Goal: Task Accomplishment & Management: Manage account settings

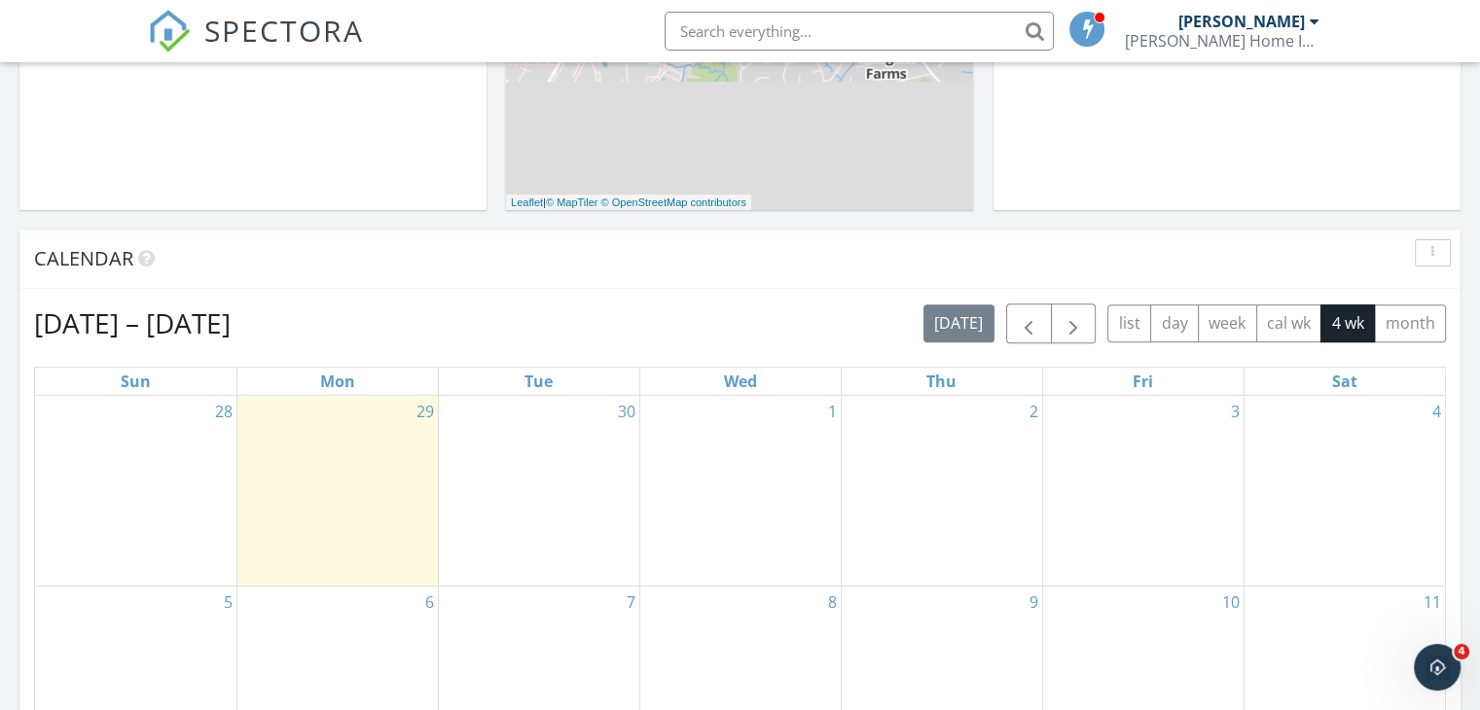
scroll to position [617, 0]
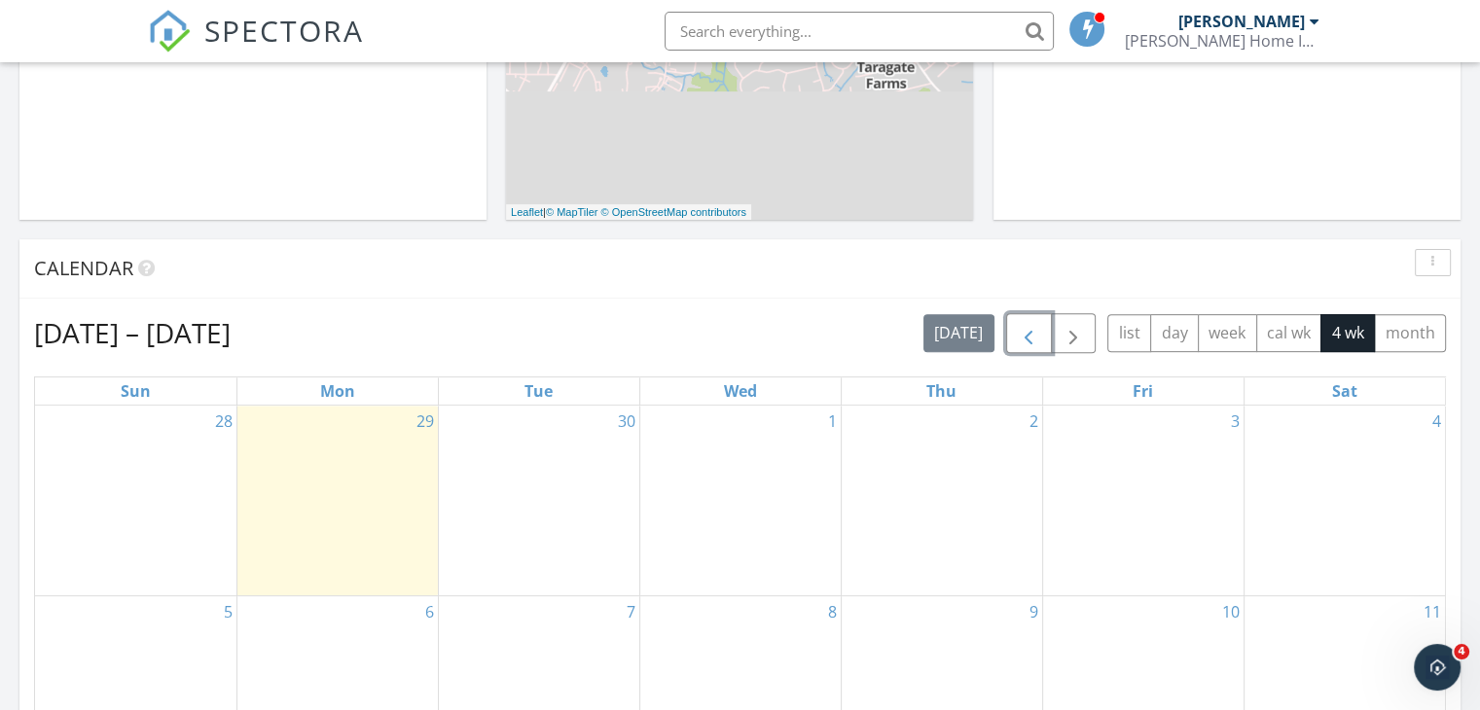
click at [1032, 340] on span "button" at bounding box center [1028, 333] width 23 height 23
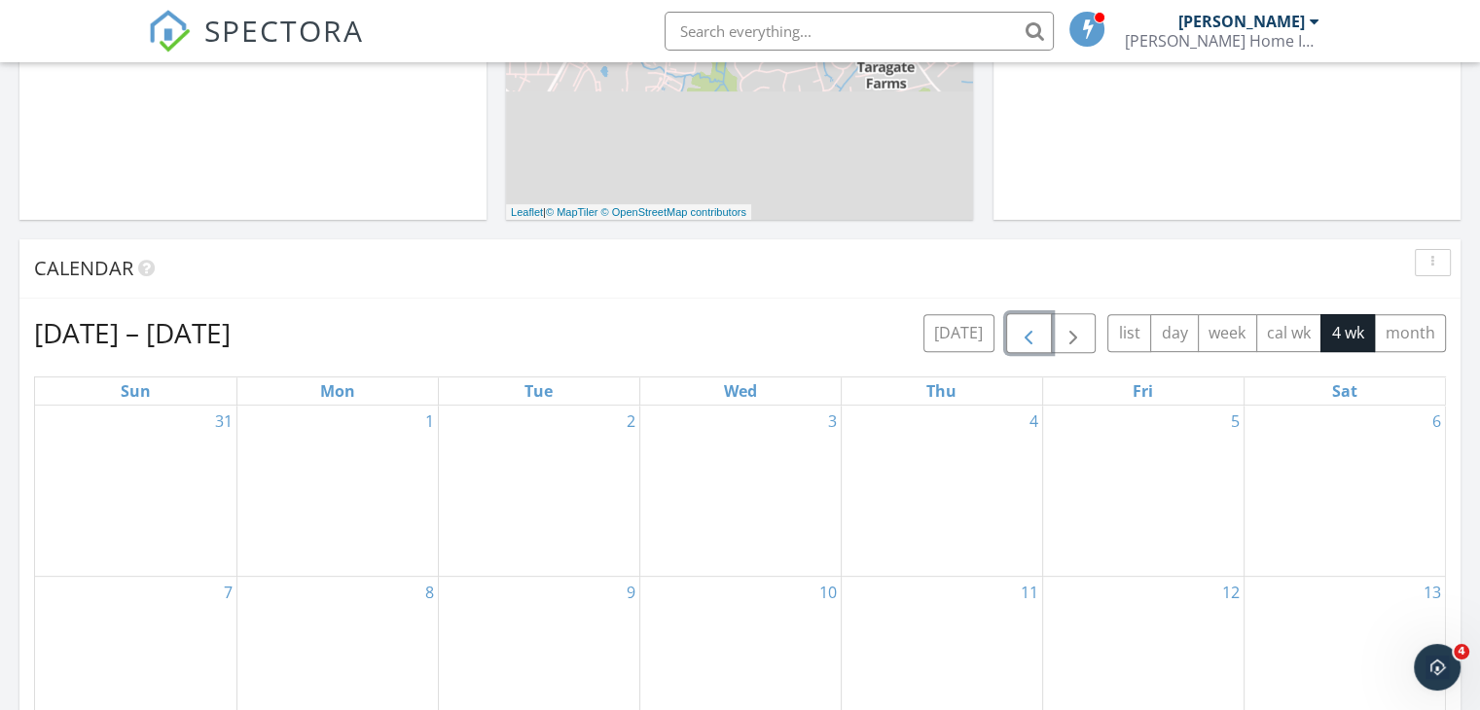
click at [1032, 340] on span "button" at bounding box center [1028, 333] width 23 height 23
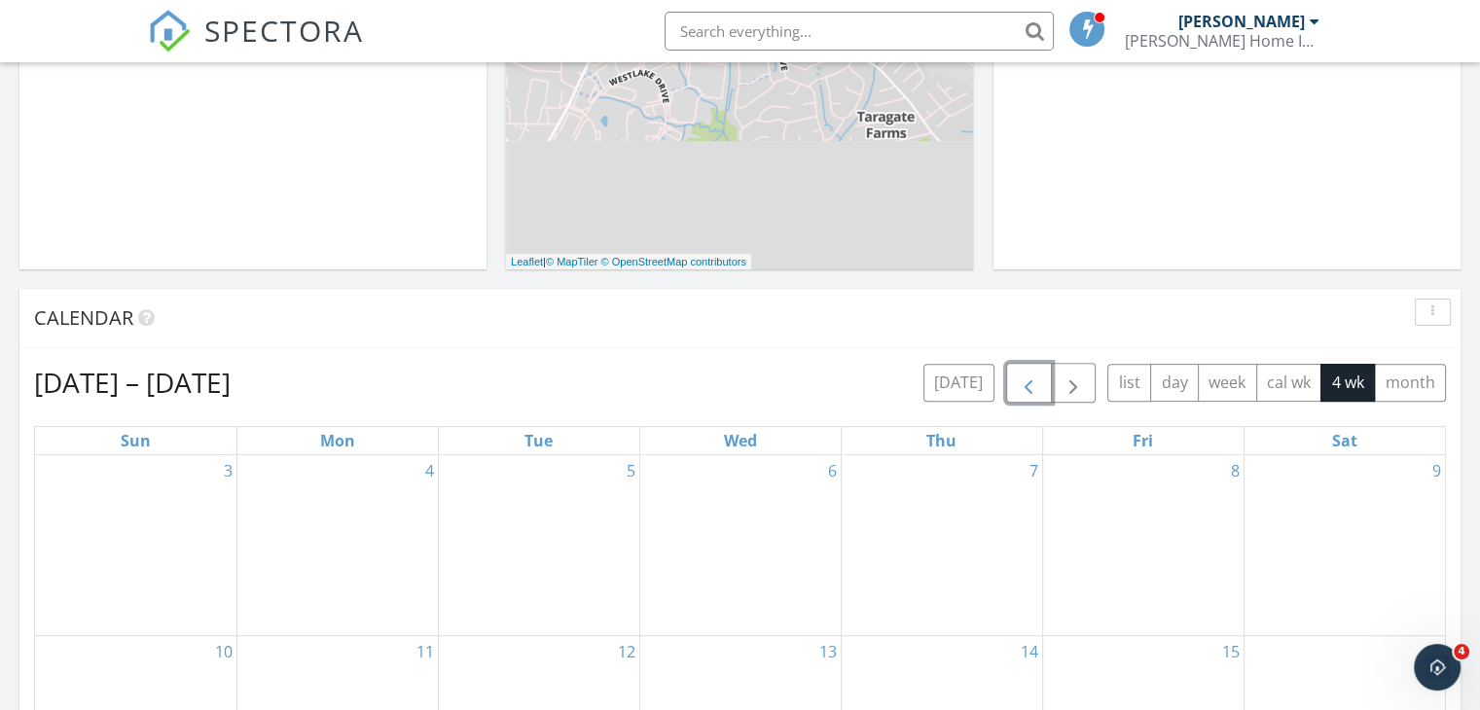
scroll to position [531, 0]
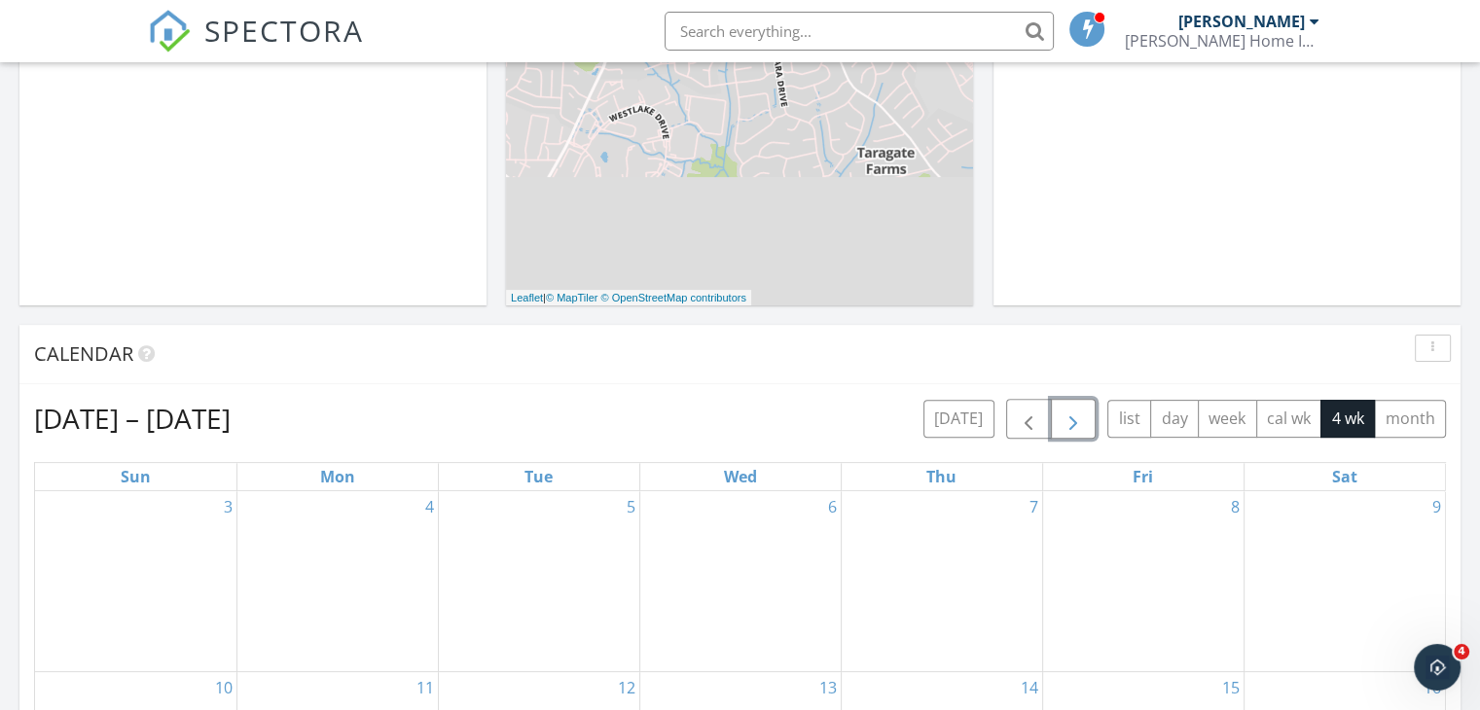
click at [1082, 434] on button "button" at bounding box center [1074, 419] width 46 height 40
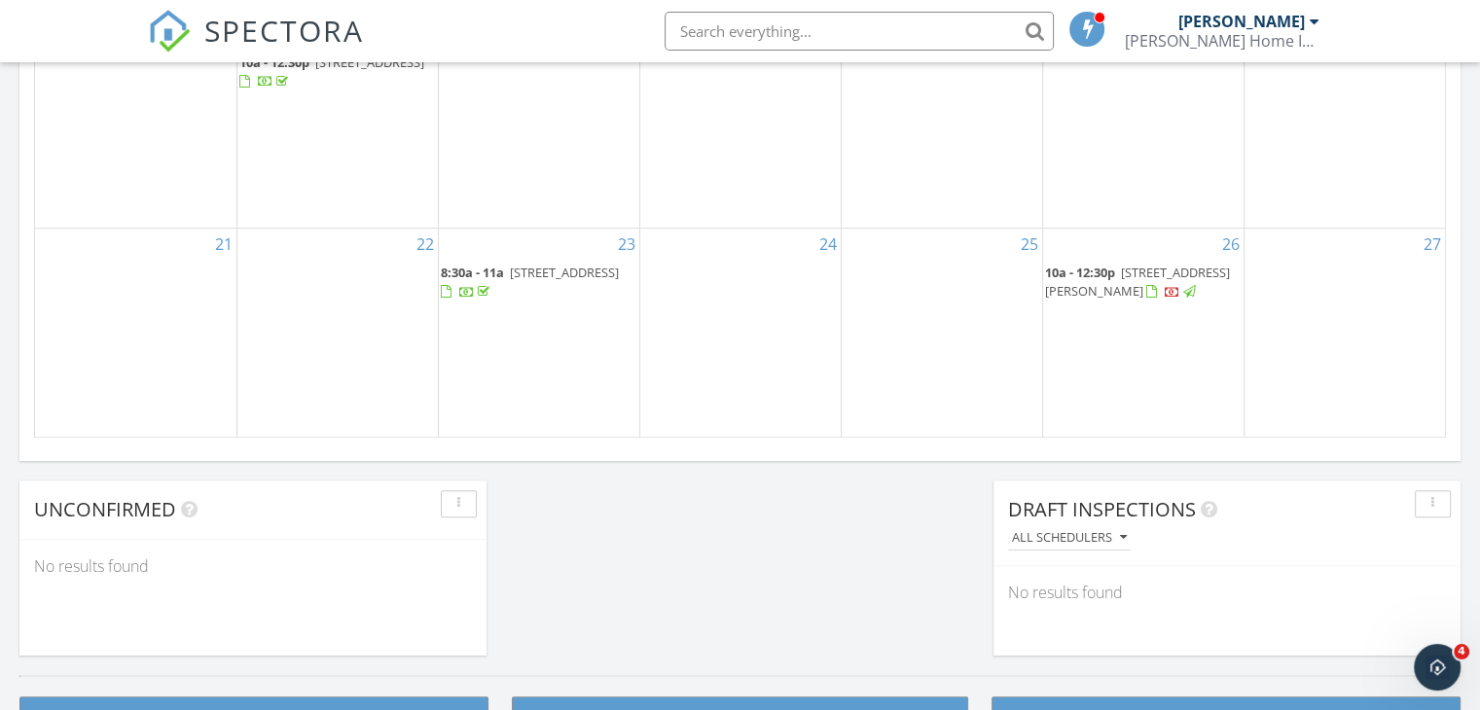
scroll to position [1349, 0]
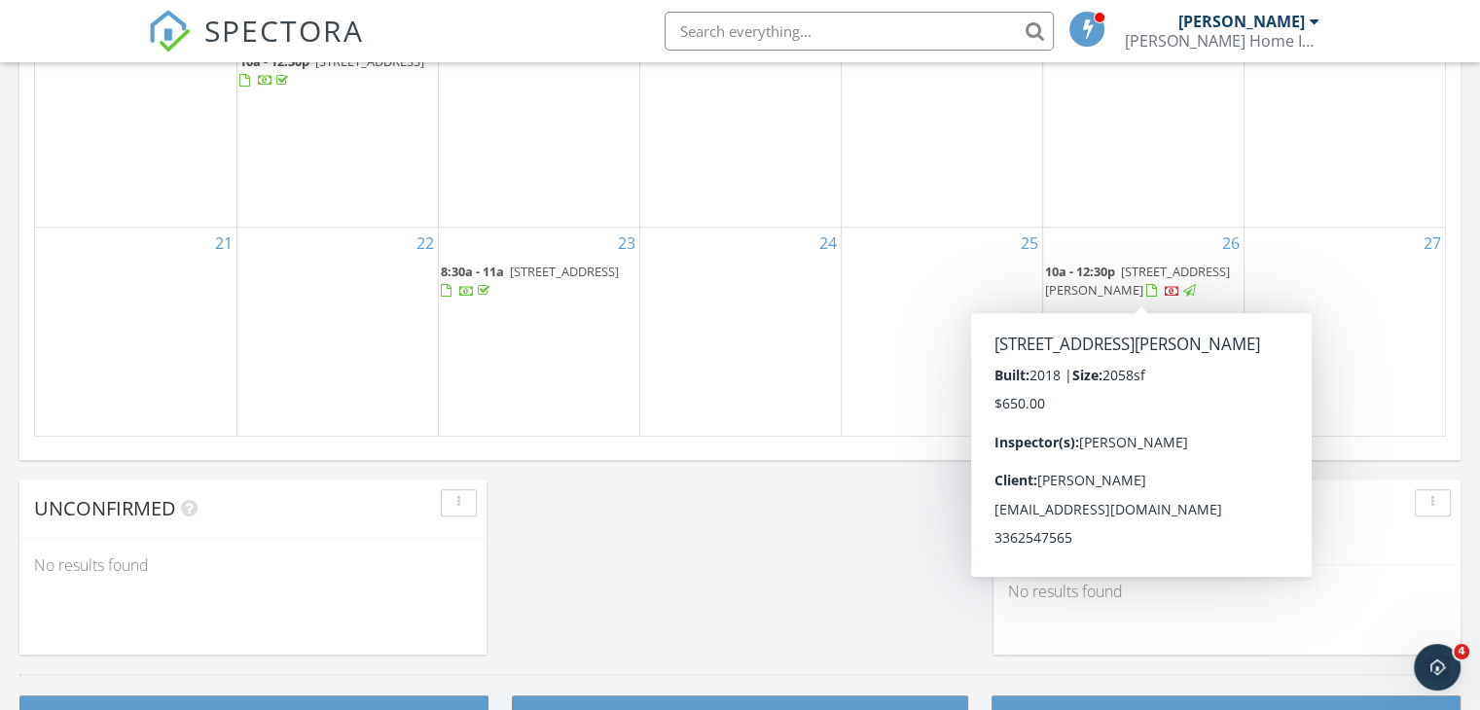
click at [1157, 295] on div at bounding box center [1151, 291] width 11 height 13
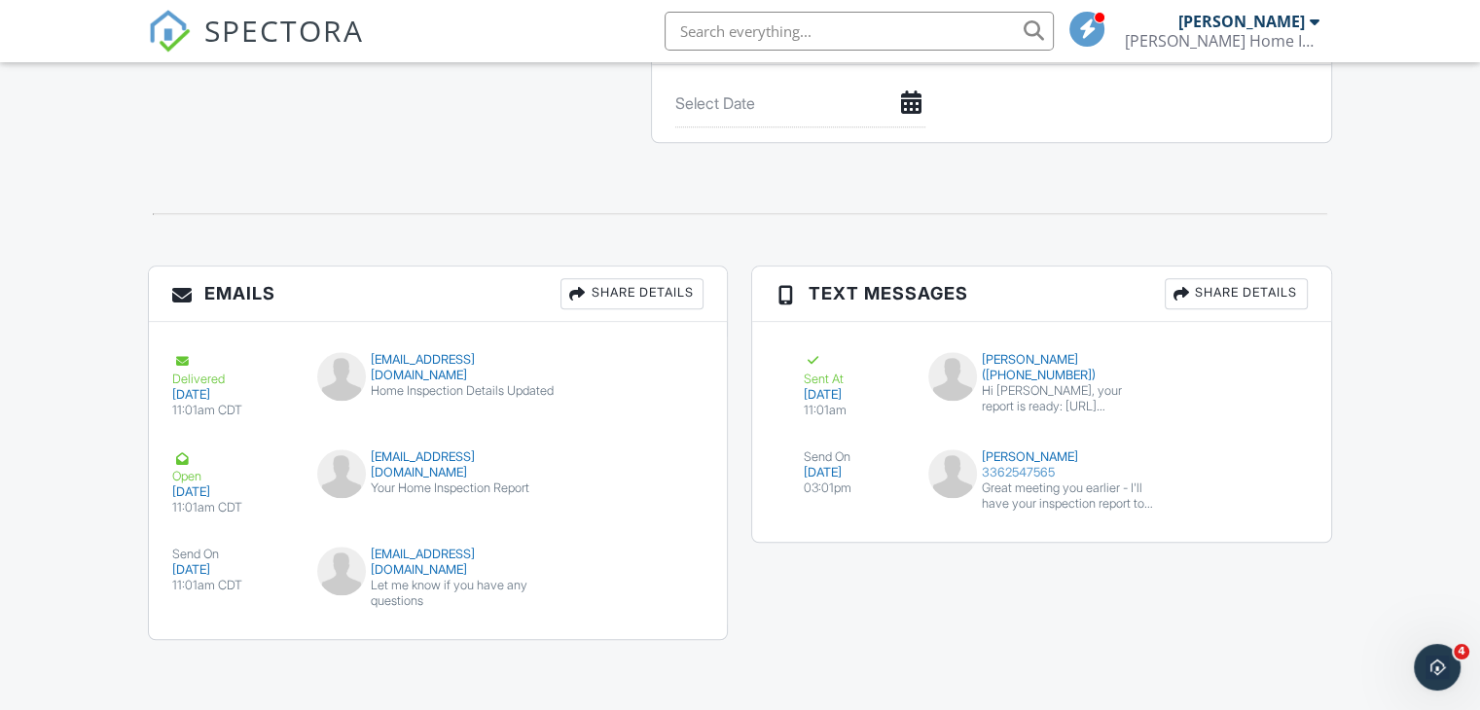
scroll to position [2017, 0]
click at [1249, 483] on button "submit" at bounding box center [1257, 469] width 41 height 37
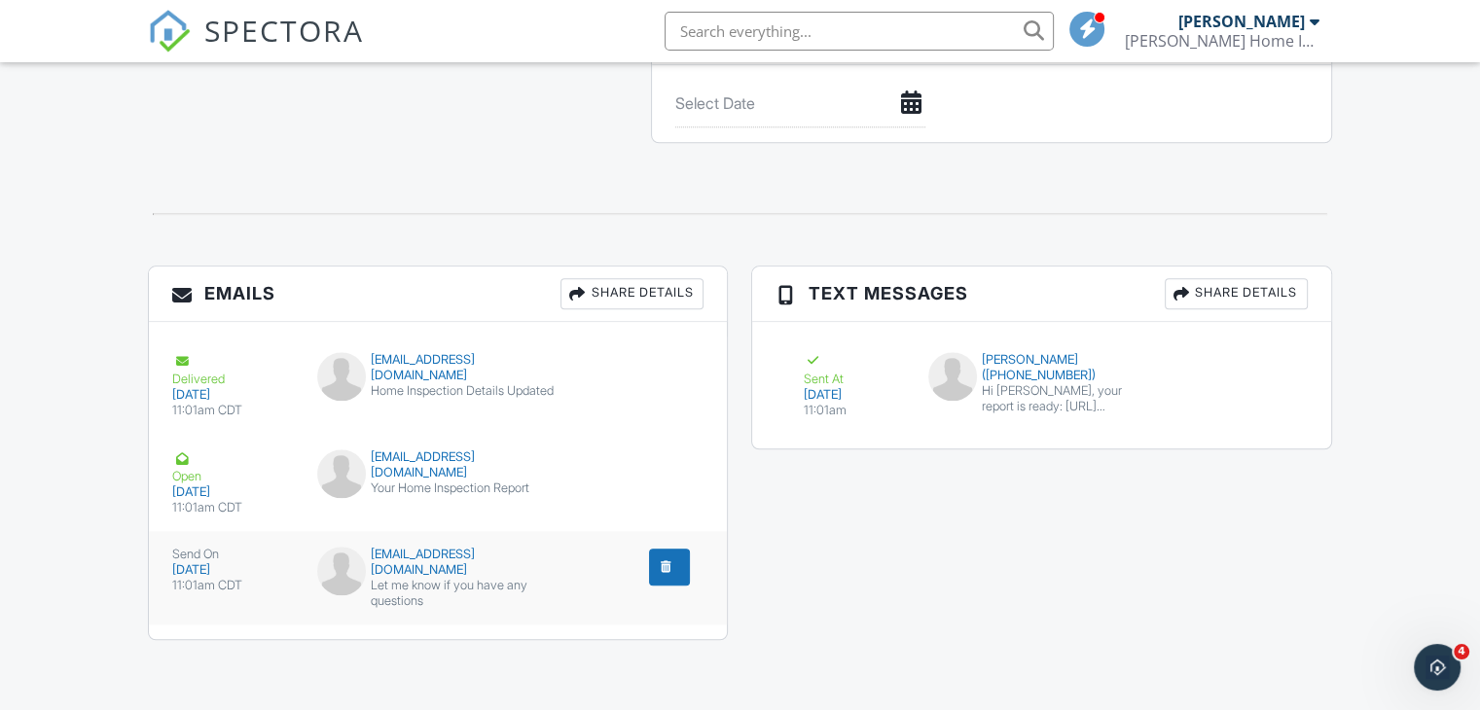
click at [490, 589] on div "Let me know if you have any questions" at bounding box center [438, 593] width 242 height 31
